Goal: Task Accomplishment & Management: Manage account settings

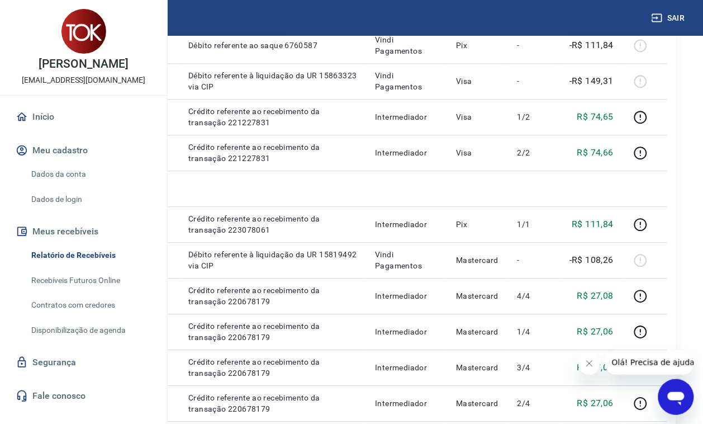
scroll to position [629, 0]
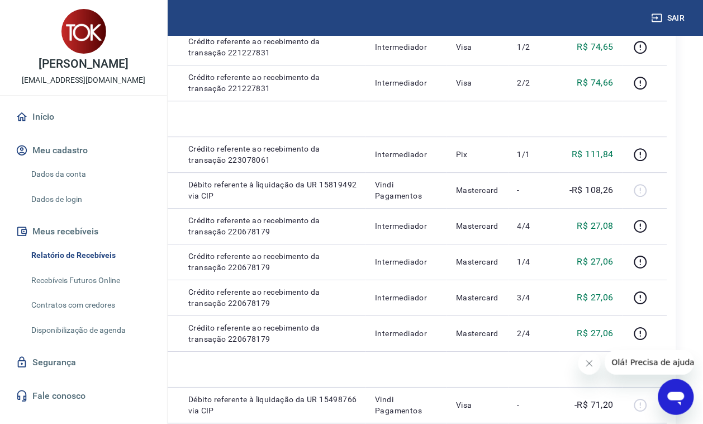
click at [66, 129] on link "Início" at bounding box center [83, 117] width 140 height 25
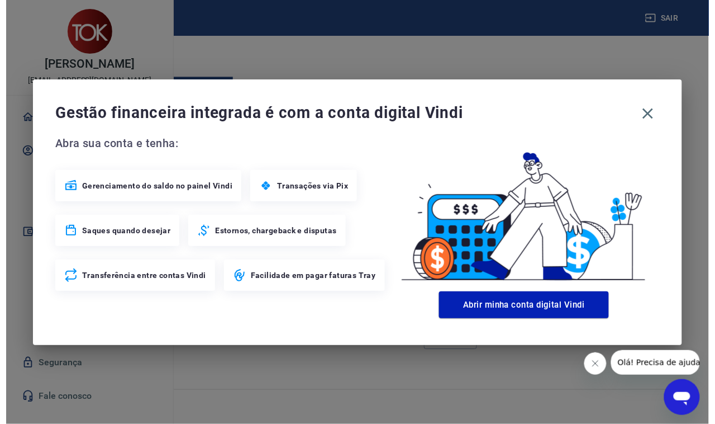
scroll to position [610, 0]
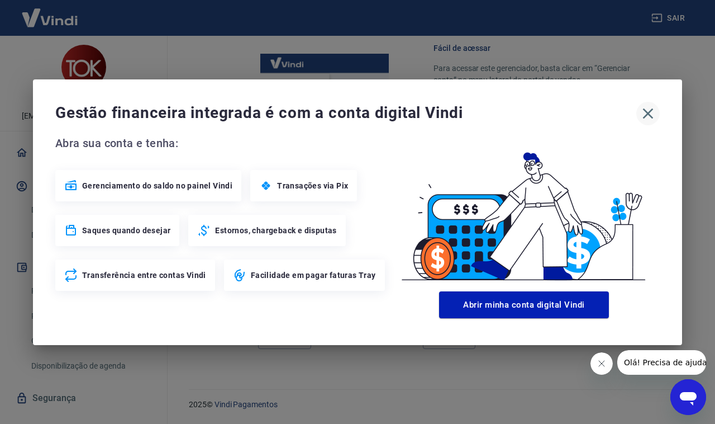
click at [646, 113] on icon "button" at bounding box center [648, 114] width 18 height 18
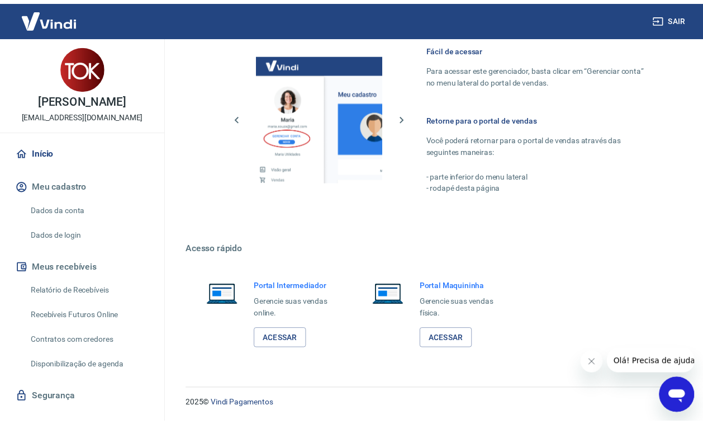
scroll to position [609, 0]
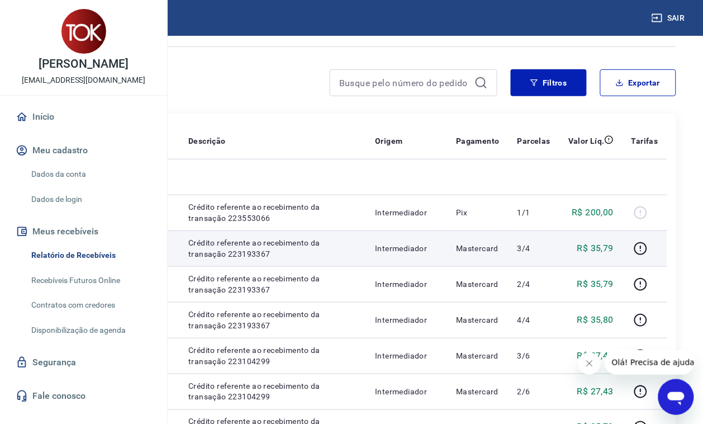
scroll to position [140, 0]
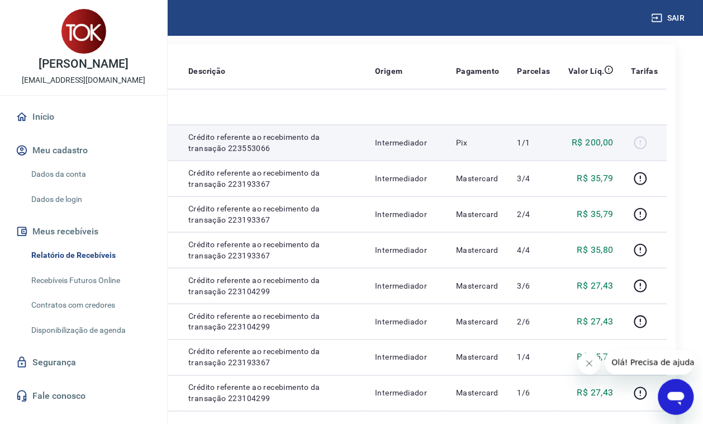
click at [655, 151] on div at bounding box center [645, 143] width 27 height 18
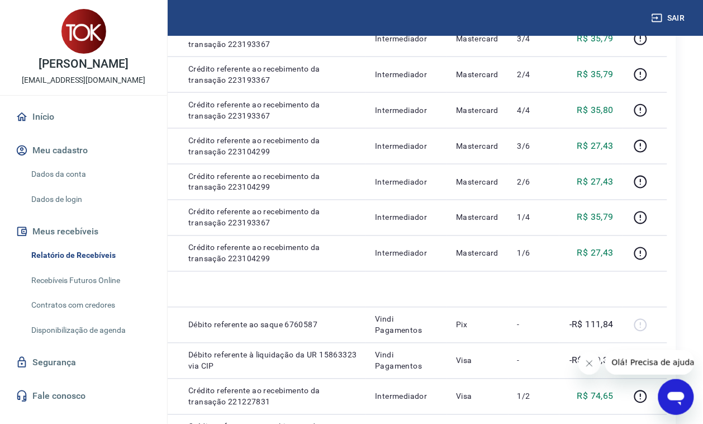
scroll to position [0, 0]
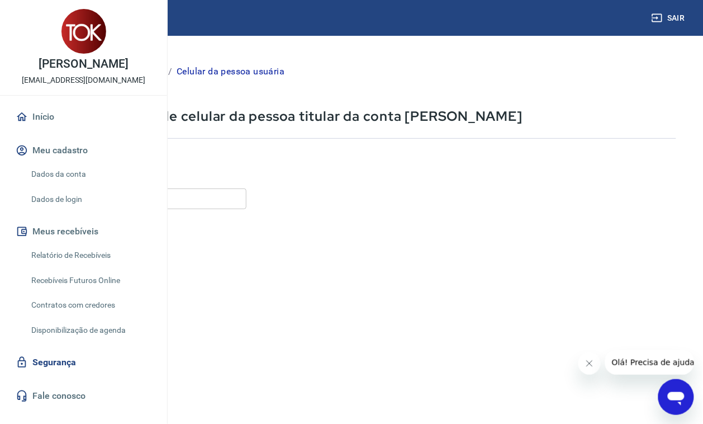
click at [243, 193] on input "Celular" at bounding box center [138, 198] width 215 height 21
type input "(11) 95275-6180"
drag, startPoint x: 579, startPoint y: 358, endPoint x: 585, endPoint y: 358, distance: 6.7
click at [582, 358] on button "Fechar mensagem da empresa" at bounding box center [589, 363] width 22 height 22
drag, startPoint x: 8, startPoint y: 7, endPoint x: 588, endPoint y: 359, distance: 679.0
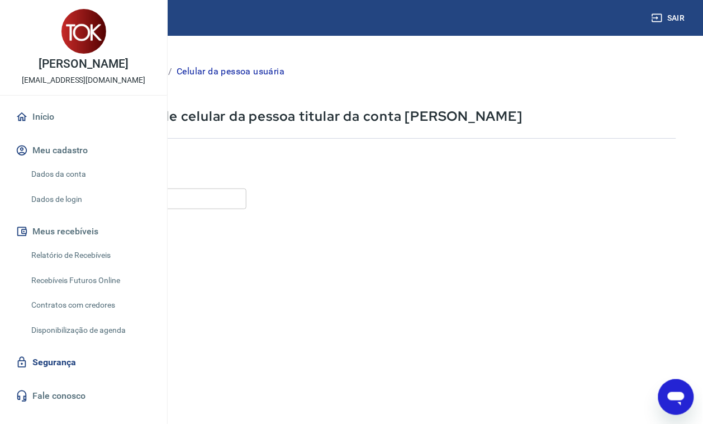
scroll to position [105, 0]
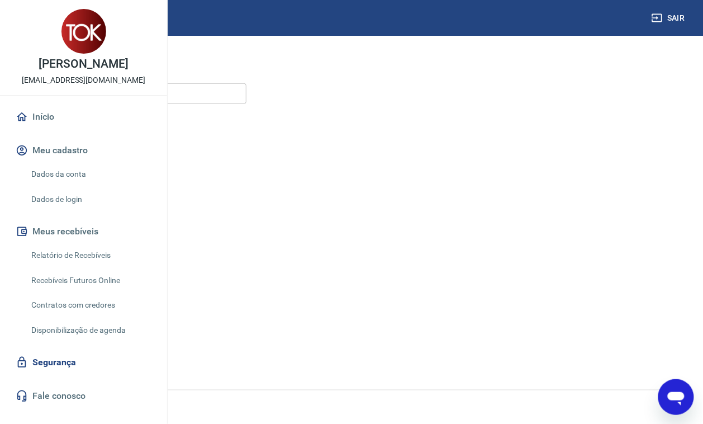
click at [93, 348] on button "Continuar" at bounding box center [62, 350] width 62 height 23
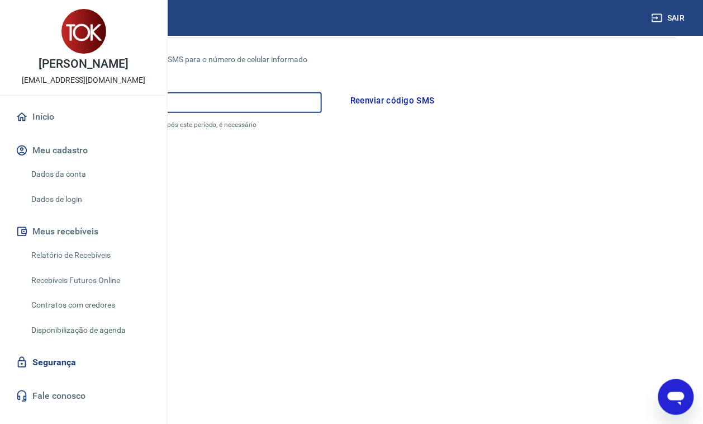
click at [253, 104] on input "Código" at bounding box center [176, 102] width 291 height 21
type input "165712"
click at [93, 392] on button "Continuar" at bounding box center [62, 392] width 62 height 23
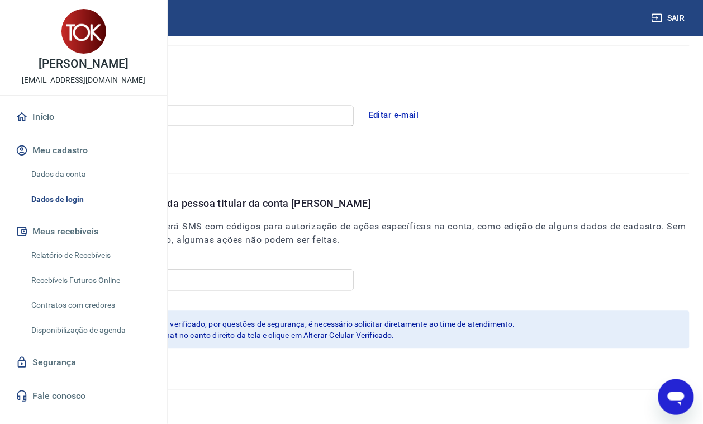
scroll to position [31, 0]
click at [107, 292] on link "Recebíveis Futuros Online" at bounding box center [90, 280] width 127 height 23
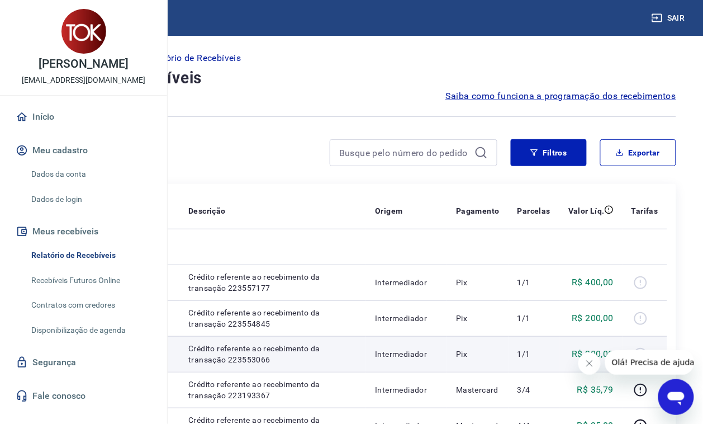
scroll to position [140, 0]
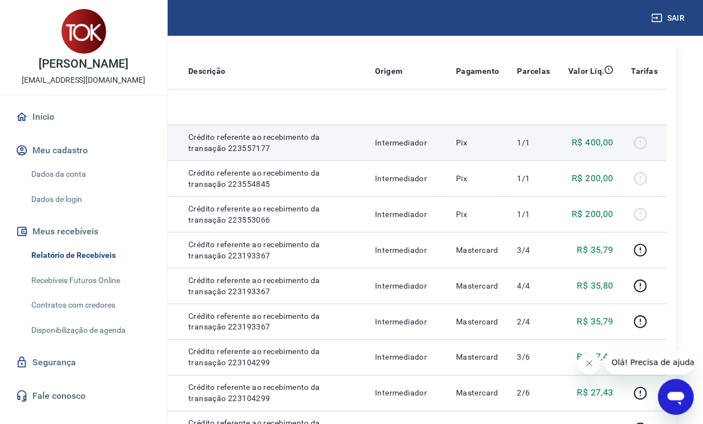
click at [655, 151] on div at bounding box center [645, 143] width 27 height 18
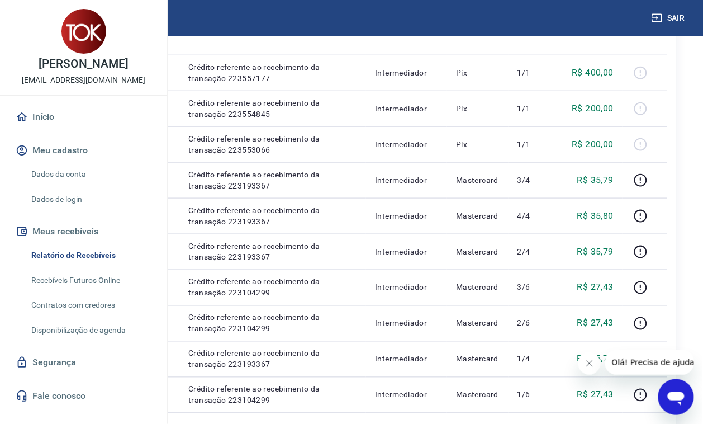
scroll to position [279, 0]
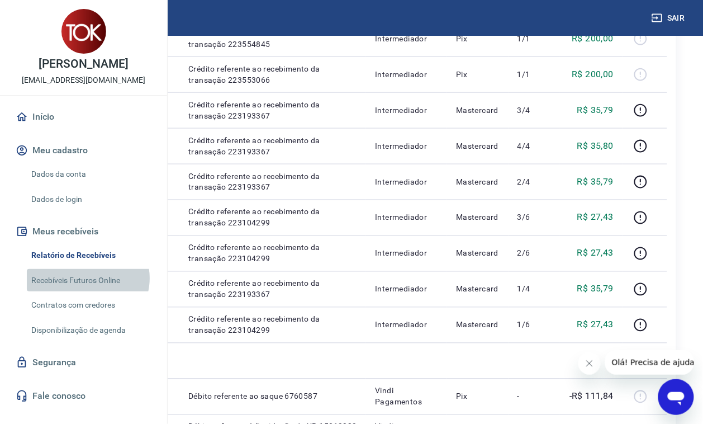
click at [87, 292] on link "Recebíveis Futuros Online" at bounding box center [90, 280] width 127 height 23
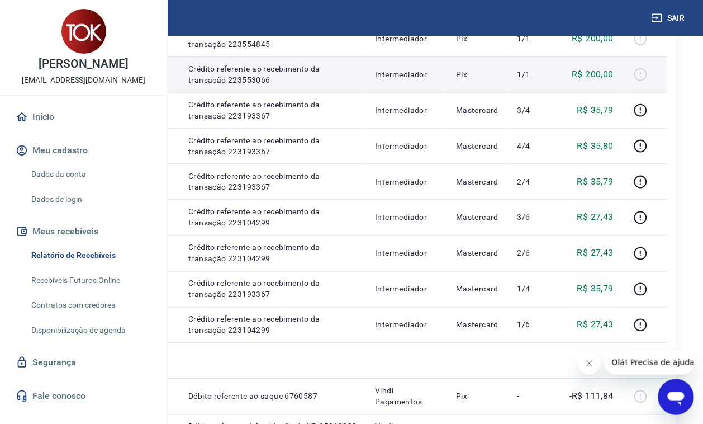
scroll to position [210, 0]
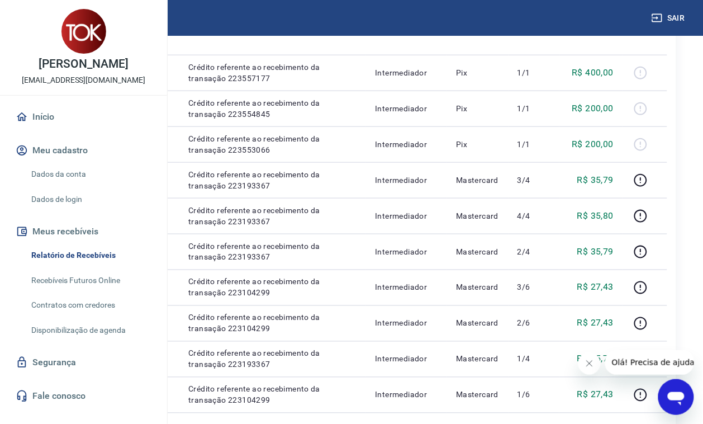
click at [105, 292] on link "Recebíveis Futuros Online" at bounding box center [90, 280] width 127 height 23
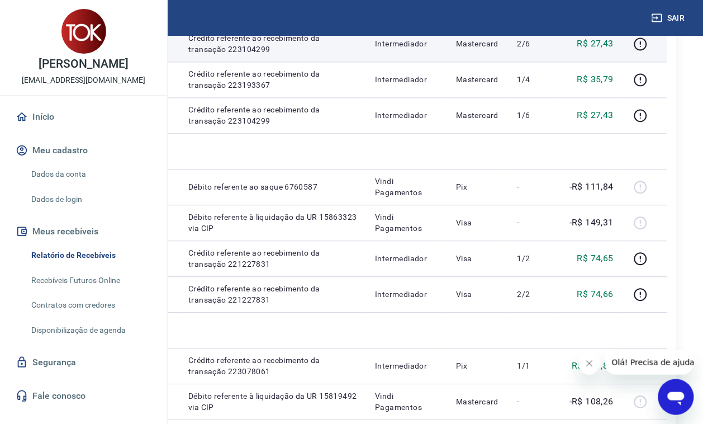
scroll to position [140, 0]
